Goal: Information Seeking & Learning: Understand process/instructions

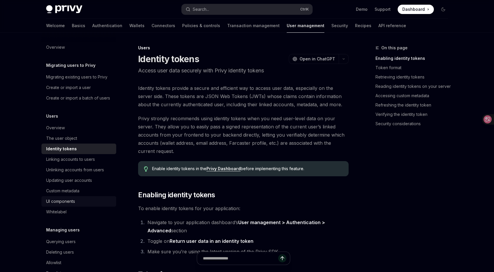
click at [67, 205] on div "UI components" at bounding box center [60, 201] width 29 height 7
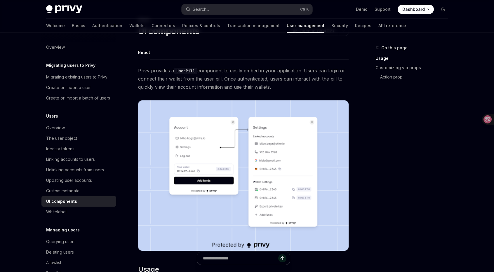
scroll to position [88, 0]
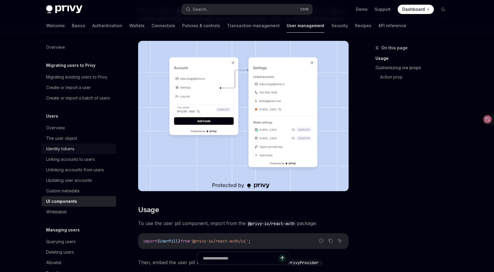
click at [66, 152] on link "Identity tokens" at bounding box center [78, 149] width 75 height 11
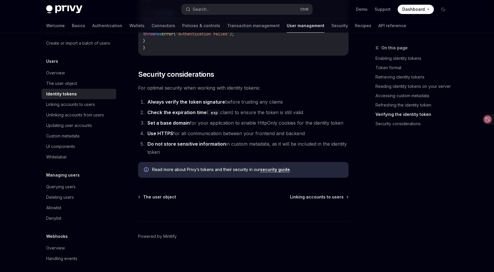
scroll to position [7, 0]
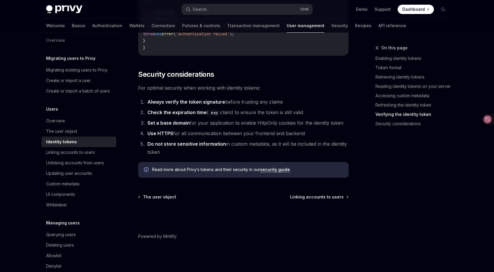
click at [70, 145] on div "Identity tokens" at bounding box center [61, 141] width 31 height 7
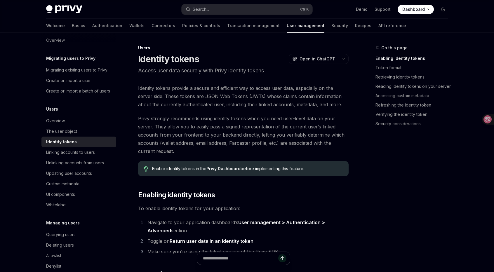
type textarea "*"
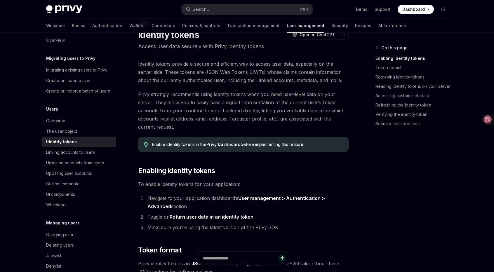
scroll to position [29, 0]
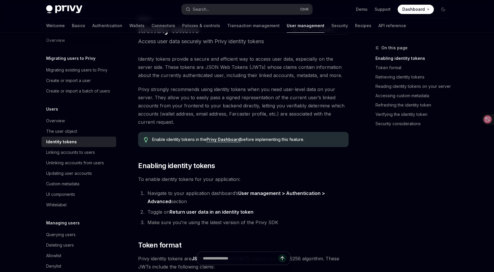
drag, startPoint x: 316, startPoint y: 138, endPoint x: 149, endPoint y: 140, distance: 167.3
click at [149, 140] on div "Enable identity tokens in the Privy Dashboard before implementing this feature." at bounding box center [243, 139] width 211 height 15
click at [145, 142] on div at bounding box center [145, 142] width 0 height 0
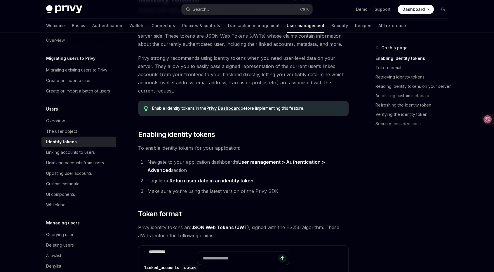
scroll to position [58, 0]
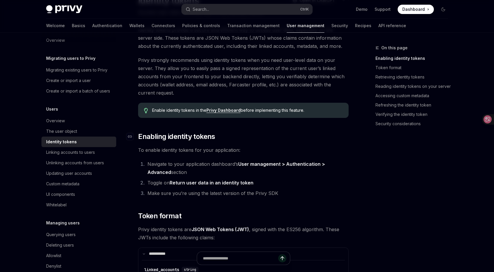
click at [282, 136] on h2 "​ Enabling identity tokens" at bounding box center [243, 136] width 211 height 9
click at [222, 111] on link "Privy Dashboard" at bounding box center [223, 110] width 34 height 5
